Goal: Task Accomplishment & Management: Use online tool/utility

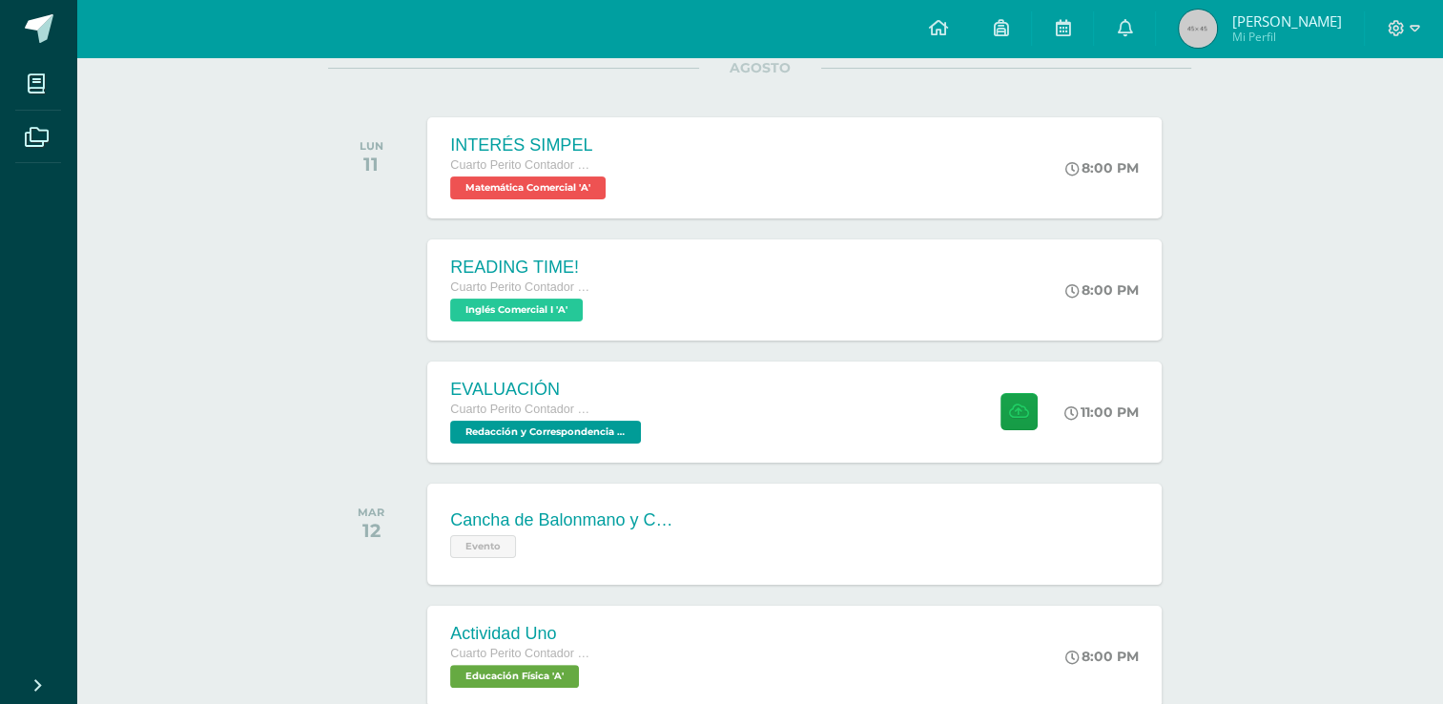
scroll to position [280, 0]
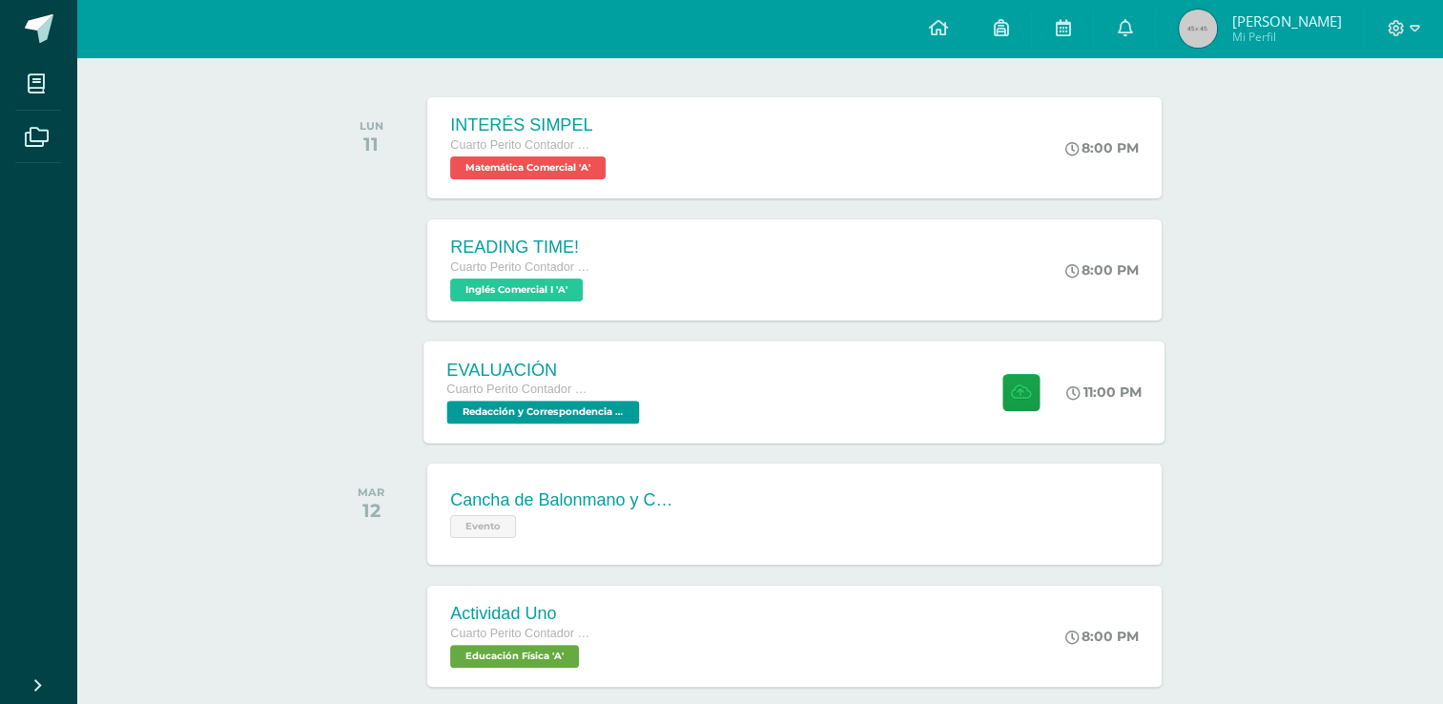
click at [782, 372] on div "EVALUACIÓN Cuarto Perito Contador con Orientación en Computación Redacción y Co…" at bounding box center [795, 392] width 741 height 102
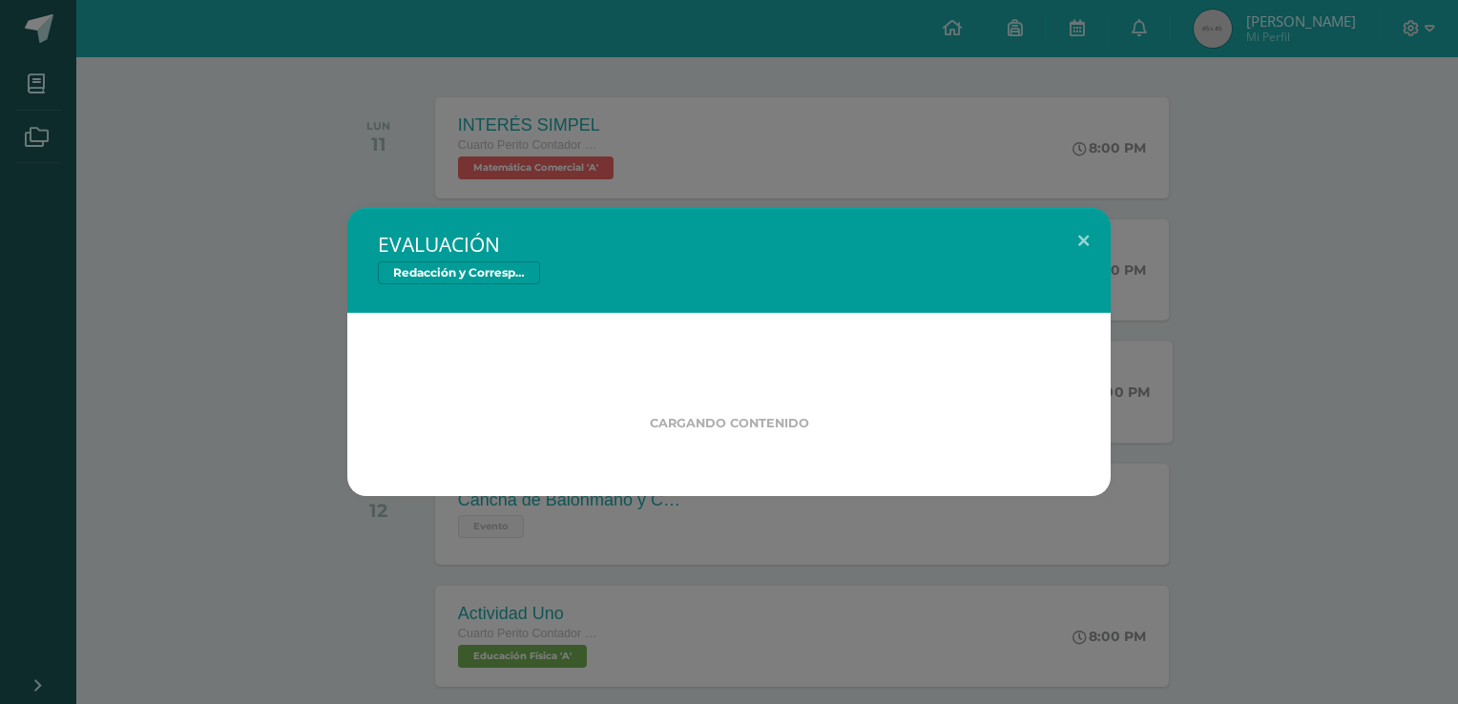
click at [782, 372] on div "Cargando contenido" at bounding box center [728, 404] width 763 height 183
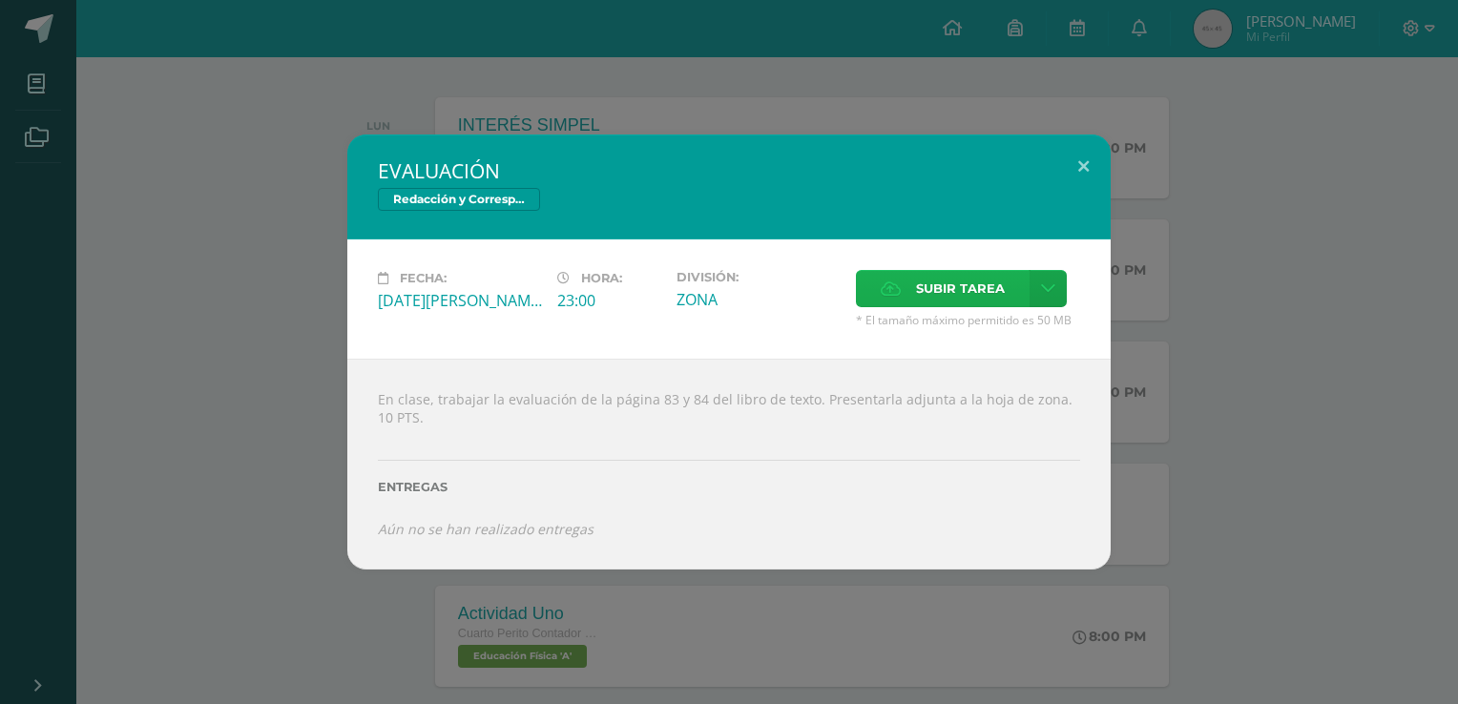
click at [941, 290] on span "Subir tarea" at bounding box center [960, 288] width 89 height 35
click at [0, 0] on input "Subir tarea" at bounding box center [0, 0] width 0 height 0
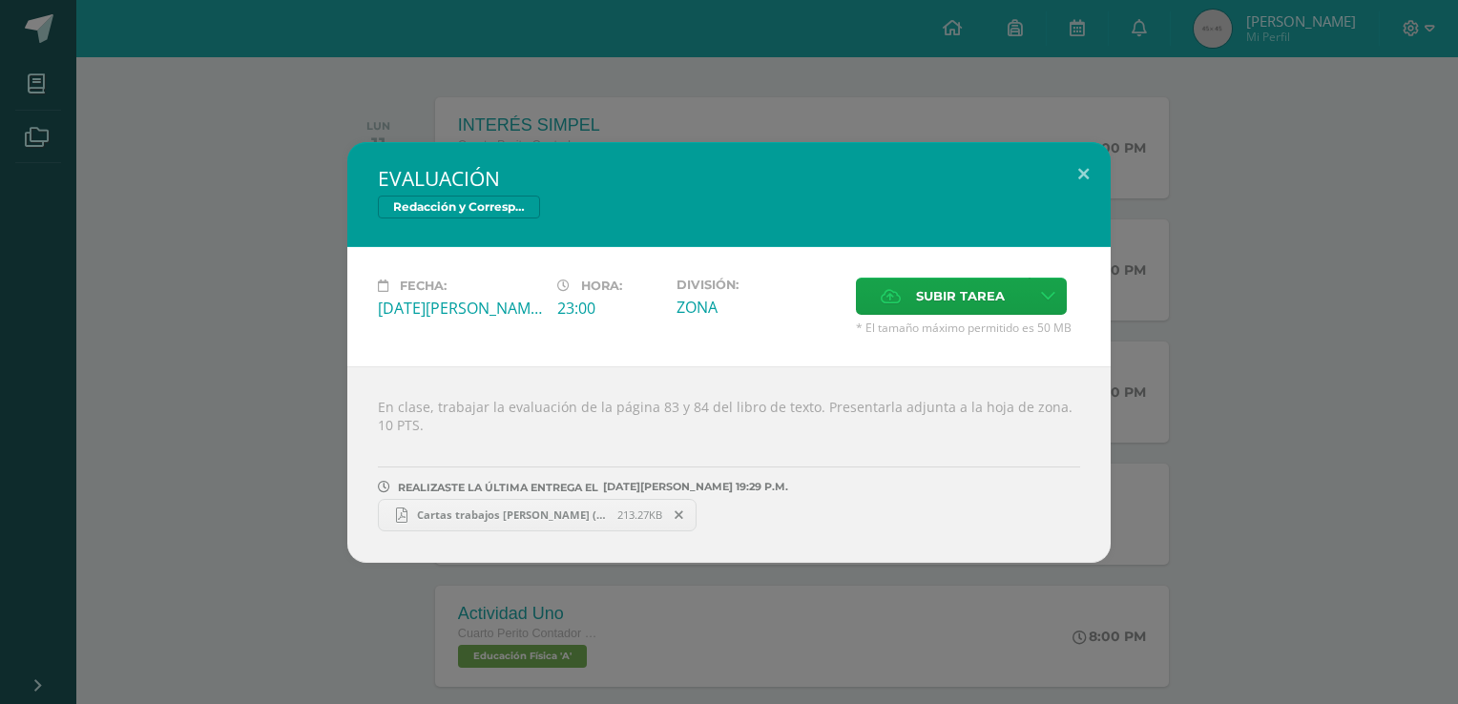
click at [521, 521] on link "Cartas trabajos [PERSON_NAME] (1).pdf 213.27KB" at bounding box center [537, 515] width 319 height 32
click at [1083, 192] on button at bounding box center [1083, 174] width 54 height 65
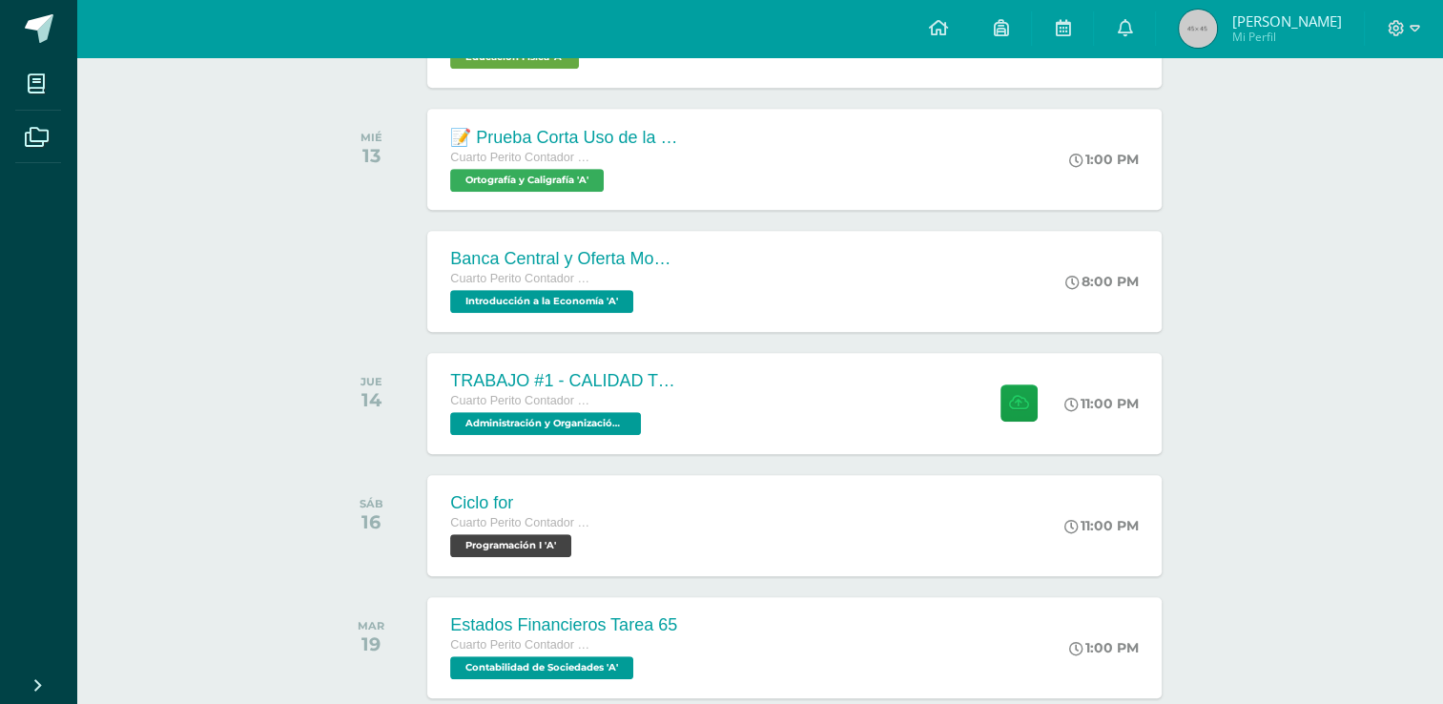
scroll to position [878, 0]
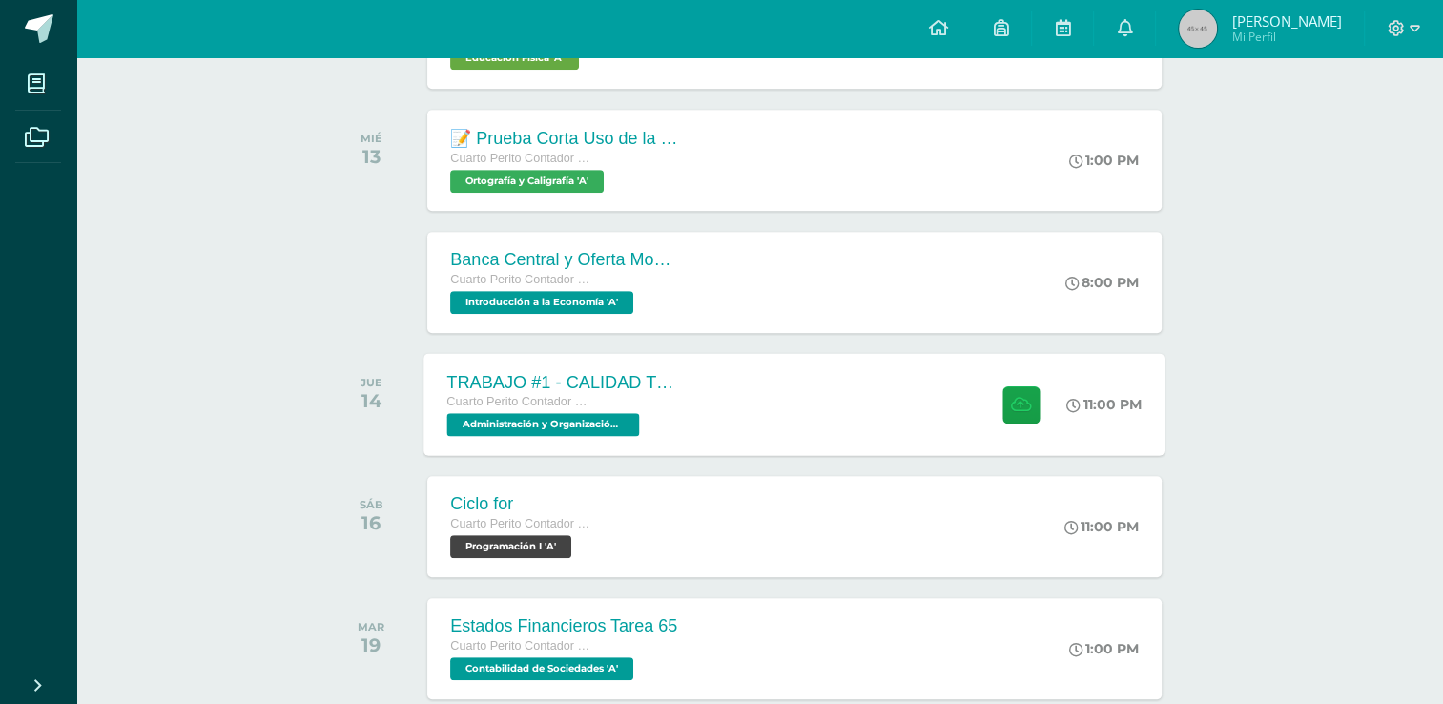
click at [862, 396] on div "TRABAJO #1 - CALIDAD TOTAL Cuarto Perito Contador con Orientación en Computació…" at bounding box center [795, 404] width 741 height 102
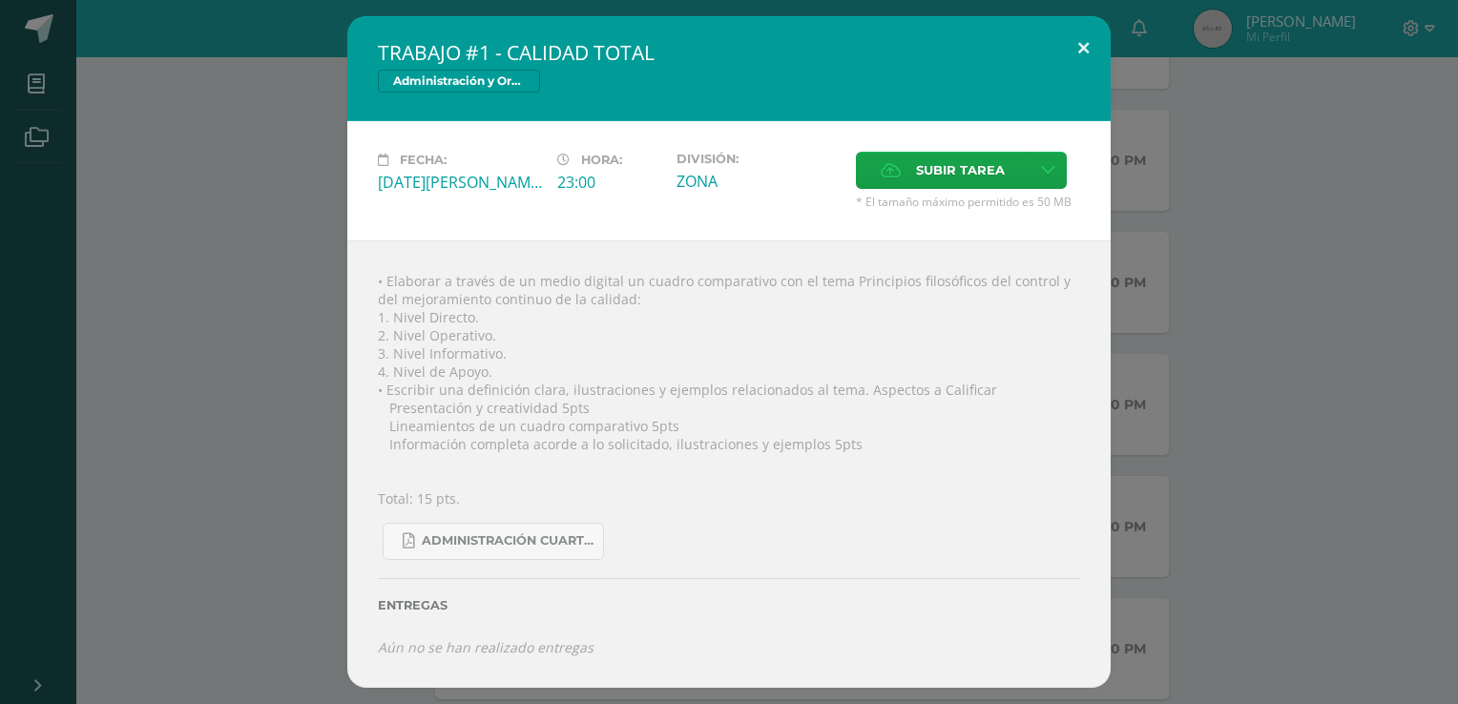
click at [1095, 42] on button at bounding box center [1083, 48] width 54 height 65
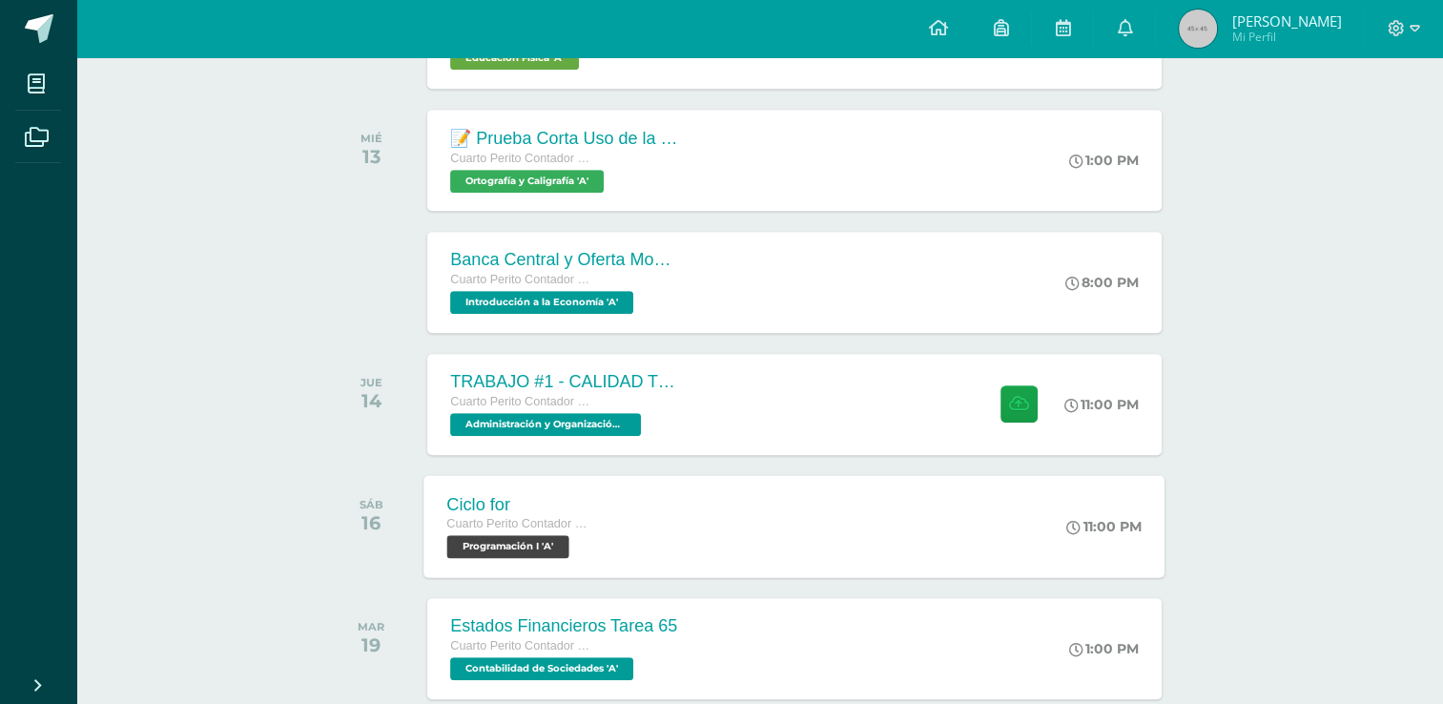
click at [775, 510] on div "Ciclo for Cuarto Perito Contador con Orientación en Computación Programación I …" at bounding box center [795, 526] width 741 height 102
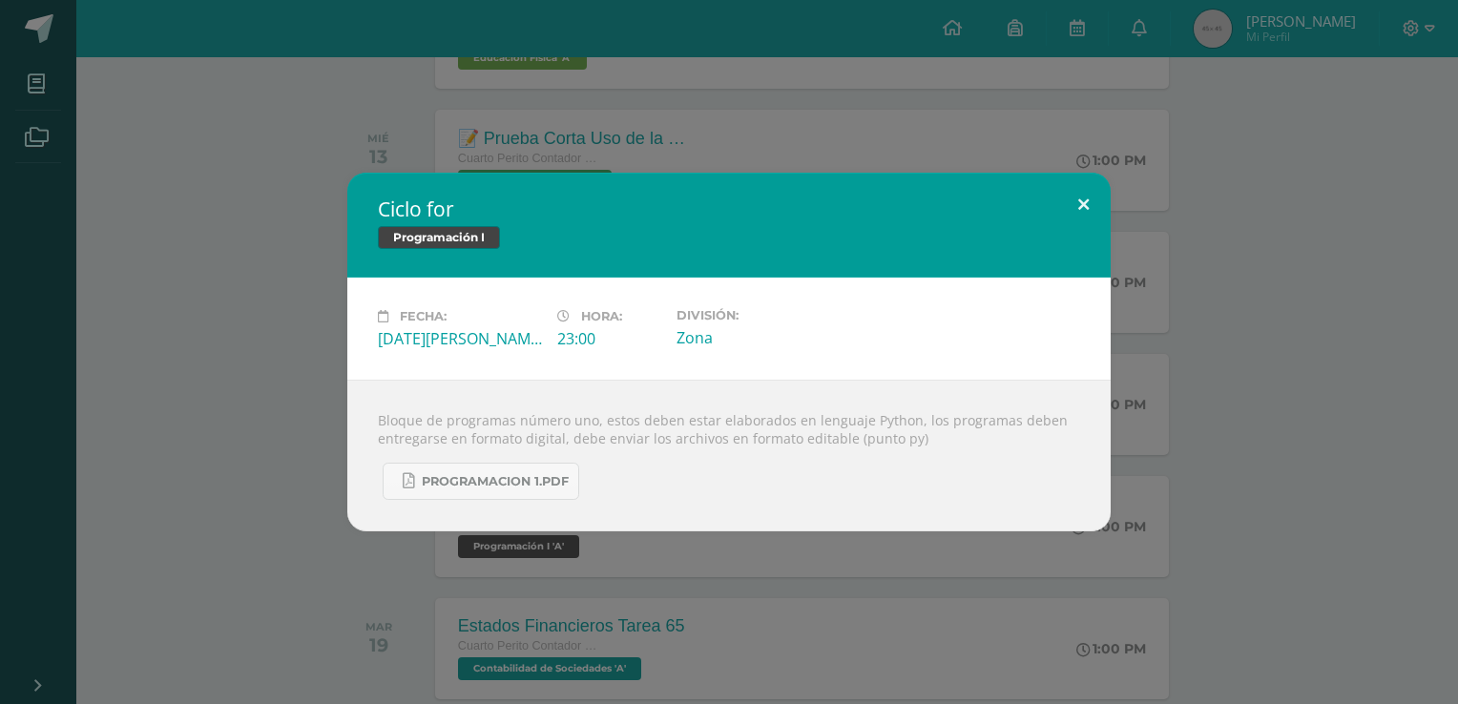
click at [1078, 211] on button at bounding box center [1083, 205] width 54 height 65
